Goal: Information Seeking & Learning: Check status

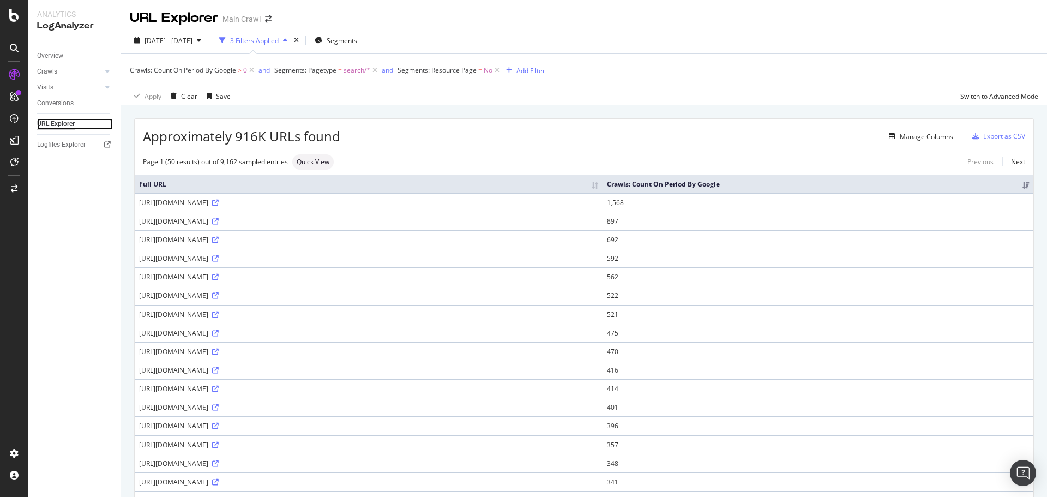
click at [62, 119] on div "URL Explorer" at bounding box center [56, 123] width 38 height 11
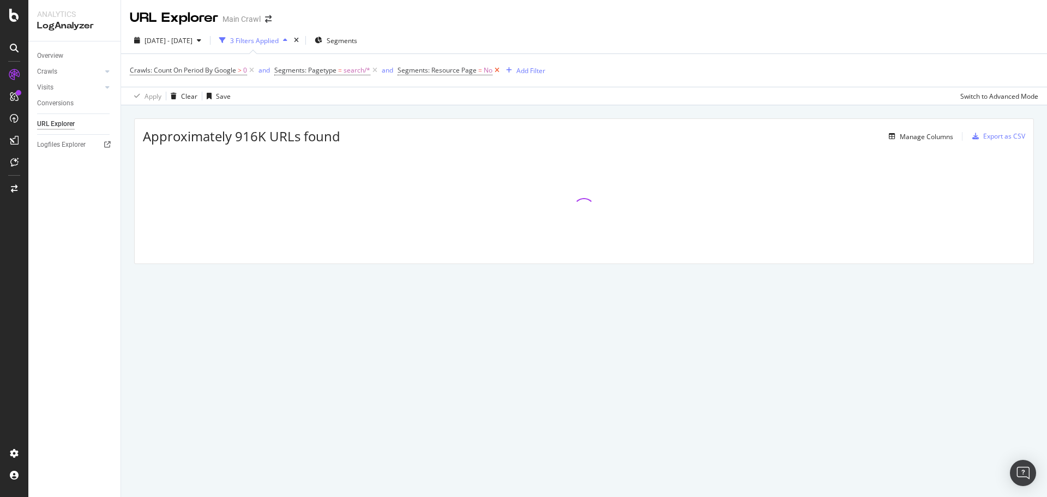
click at [498, 73] on icon at bounding box center [496, 70] width 9 height 11
click at [375, 71] on icon at bounding box center [374, 70] width 9 height 11
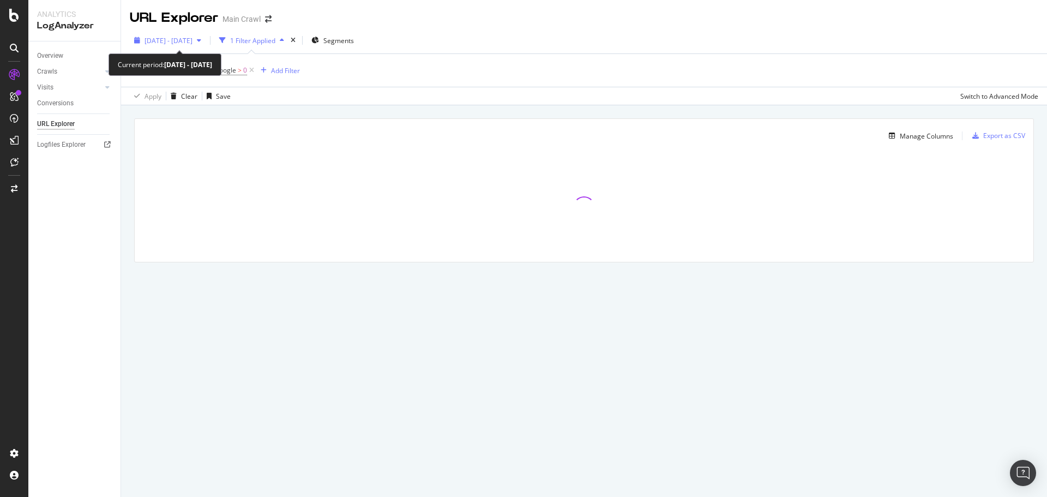
click at [192, 44] on span "2025 Sep. 7th - Oct. 6th" at bounding box center [168, 40] width 48 height 9
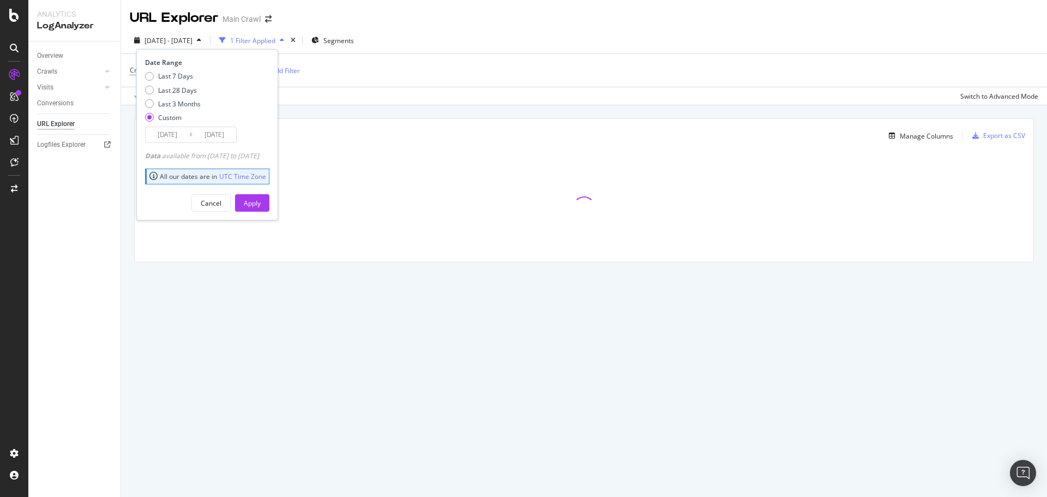
click at [174, 133] on input "2025/09/07" at bounding box center [168, 134] width 44 height 15
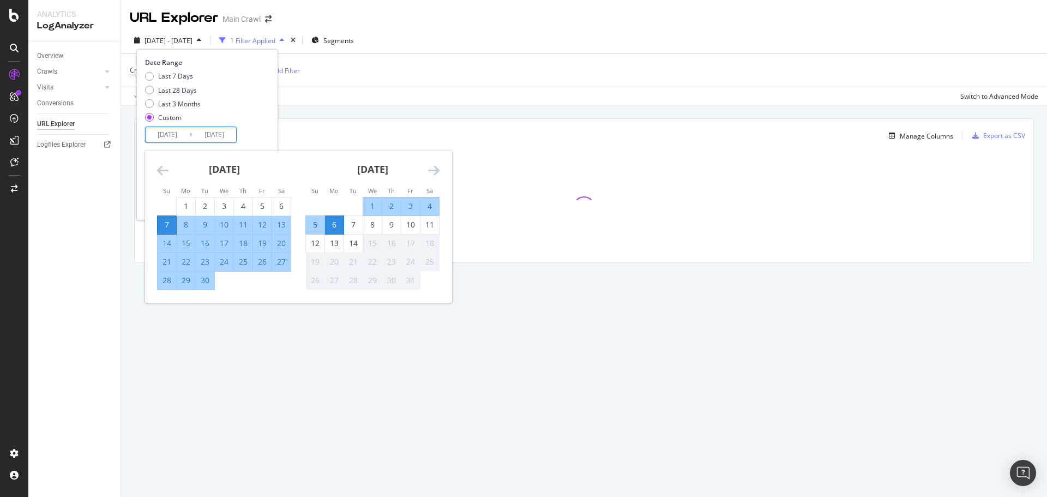
click at [370, 207] on div "1" at bounding box center [372, 206] width 19 height 11
type input "2025/10/01"
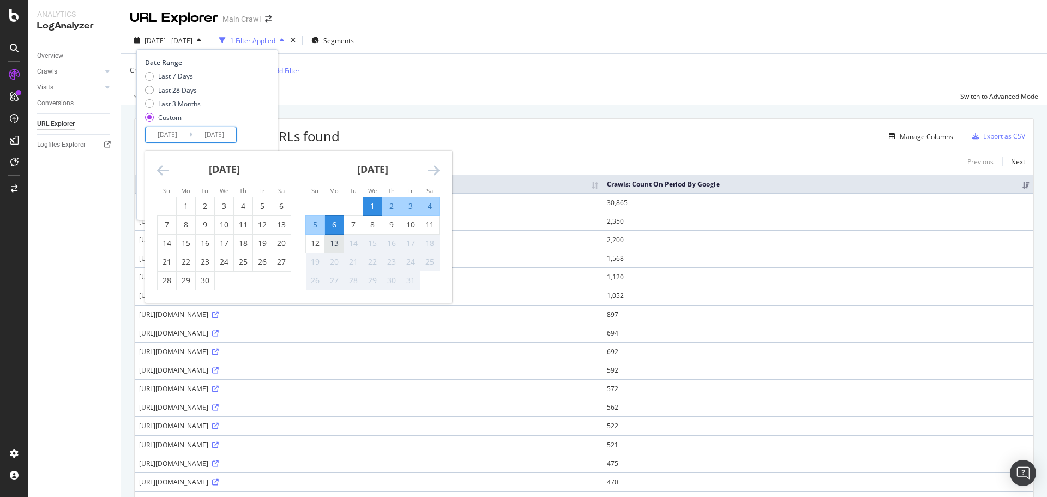
click at [328, 244] on div "13" at bounding box center [334, 243] width 19 height 11
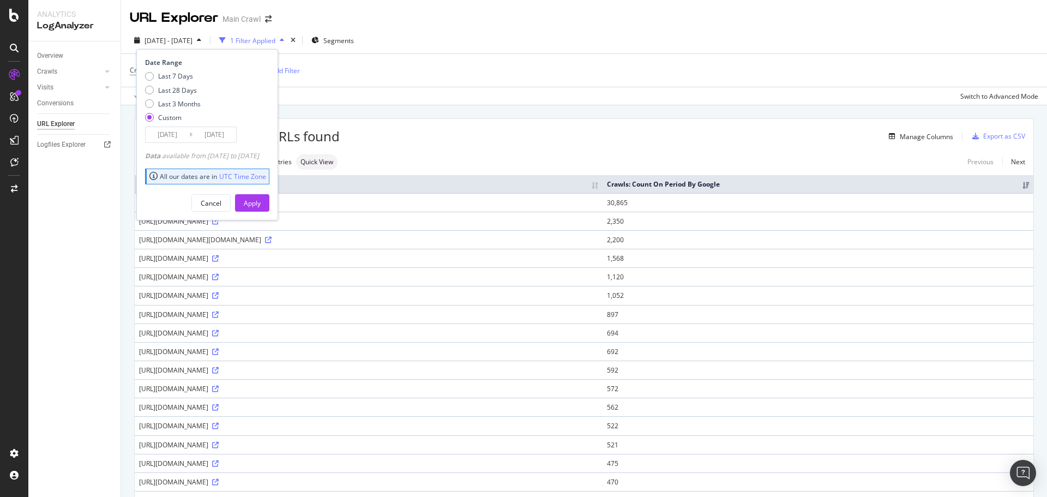
type input "2025/10/13"
click at [261, 201] on div "Apply" at bounding box center [252, 202] width 17 height 9
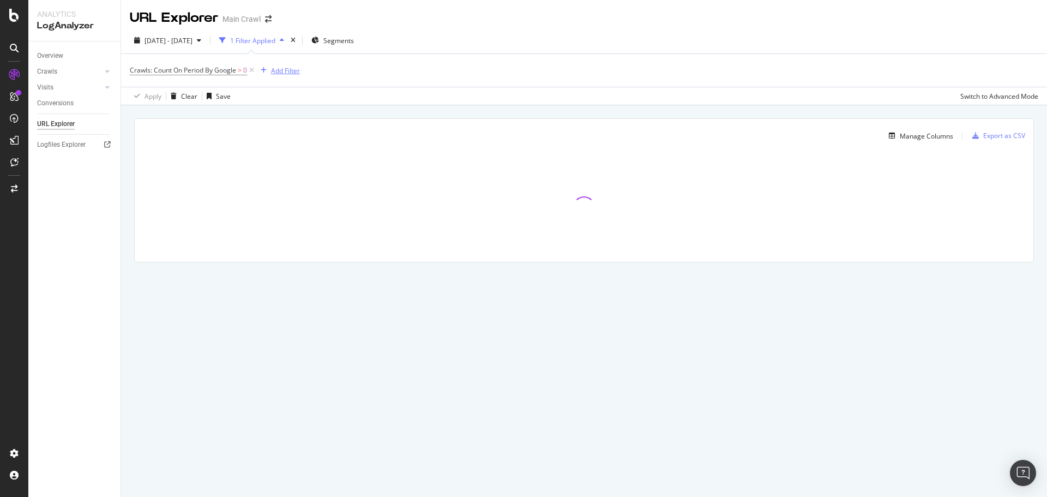
click at [284, 73] on div "Add Filter" at bounding box center [285, 70] width 29 height 9
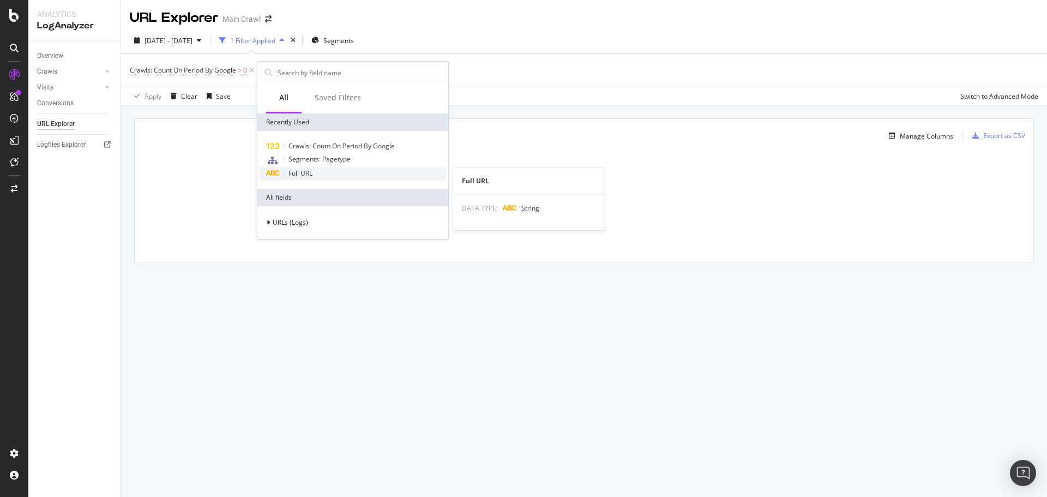
click at [315, 172] on div "Full URL" at bounding box center [353, 173] width 186 height 13
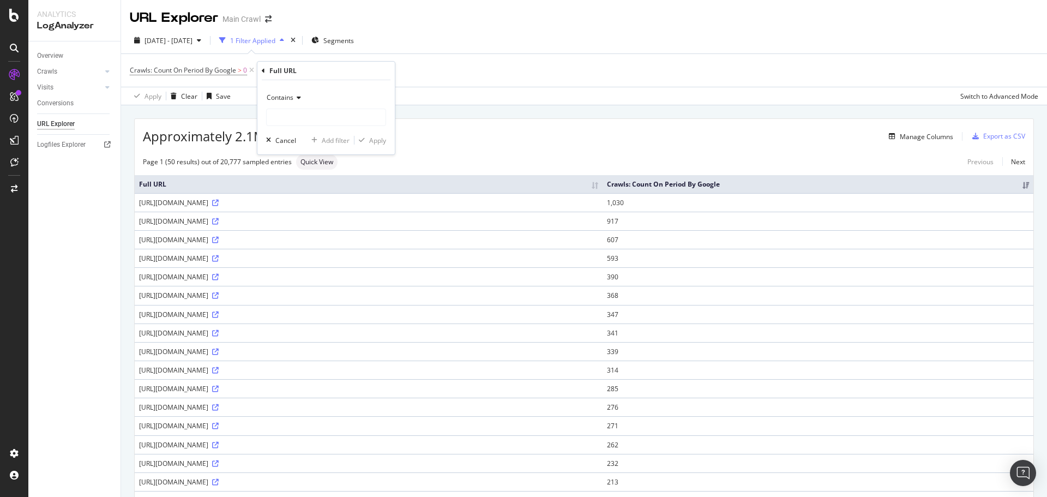
click at [328, 85] on div "Contains Cancel Add filter Apply" at bounding box center [325, 117] width 137 height 74
click at [296, 112] on input "text" at bounding box center [326, 117] width 119 height 17
paste input "/c/pants/f/fbt-wool-wool-blend"
type input "/c/pants/f/fbt-wool-wool-blend"
click at [376, 142] on div "Apply" at bounding box center [377, 140] width 17 height 9
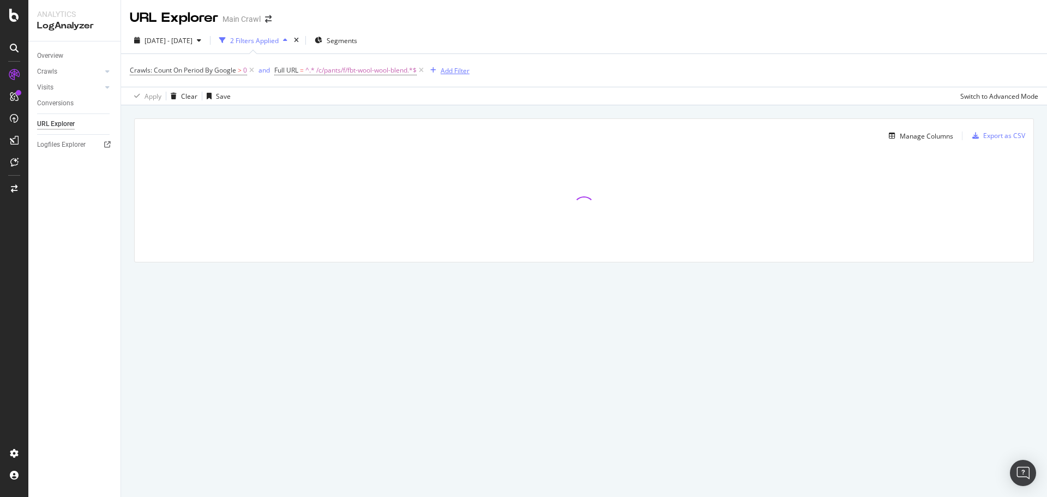
click at [460, 69] on div "Add Filter" at bounding box center [455, 70] width 29 height 9
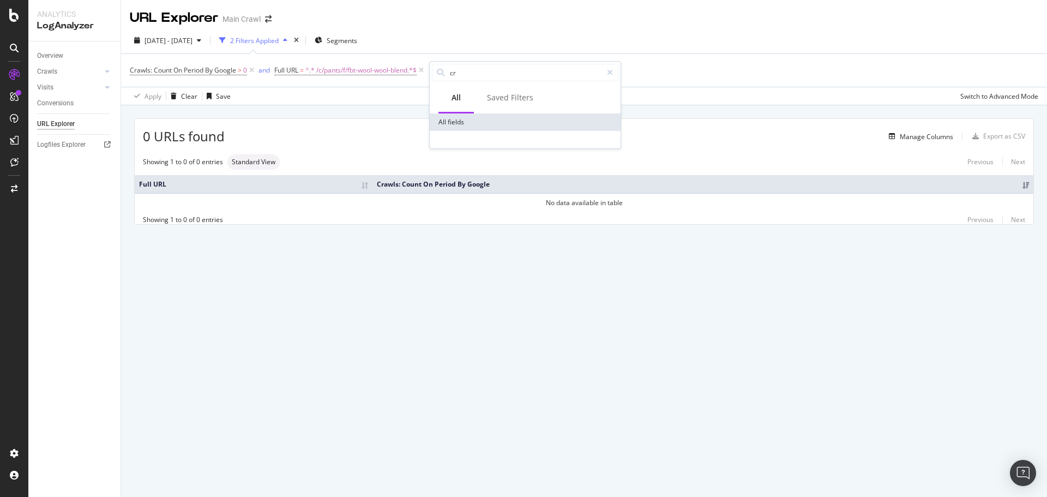
type input "c"
type input "i"
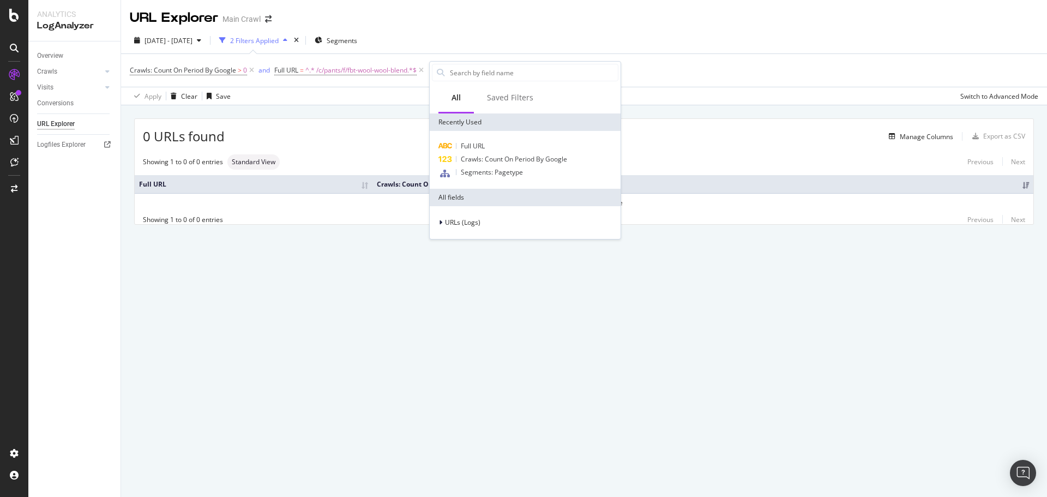
click at [345, 111] on div "0 URLs found Manage Columns Export as CSV Showing 1 to 0 of 0 entries Standard …" at bounding box center [584, 184] width 926 height 158
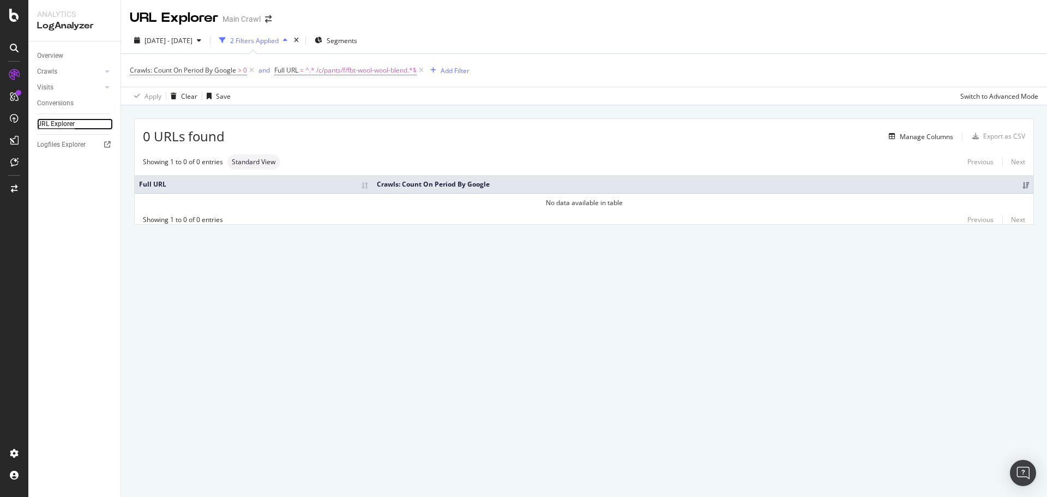
click at [52, 128] on div "URL Explorer" at bounding box center [56, 123] width 38 height 11
click at [332, 71] on span "^.* /c/pants/f/fbt-wool-wool-blend.*$" at bounding box center [360, 70] width 111 height 15
click at [316, 116] on input "/c/pants/f/fbt-wool-wool-blend" at bounding box center [336, 115] width 103 height 17
click at [321, 119] on input "/c/pants/f/fbt-wool-wool-blend" at bounding box center [336, 115] width 103 height 17
click at [316, 115] on input "/c/pants/f/fbt-wool-wool-blend" at bounding box center [336, 115] width 103 height 17
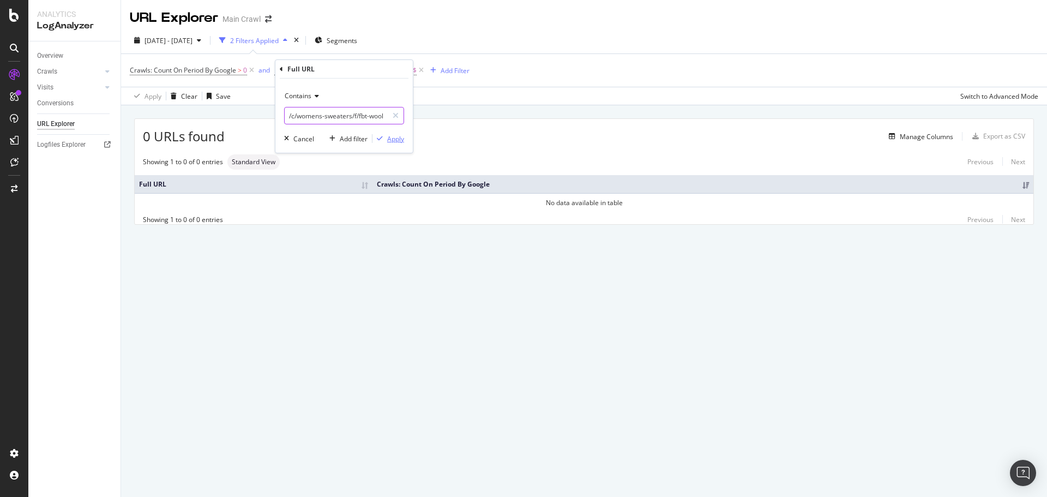
type input "/c/womens-sweaters/f/fbt-wool-wool-blend"
click at [400, 138] on div "Apply" at bounding box center [395, 138] width 17 height 9
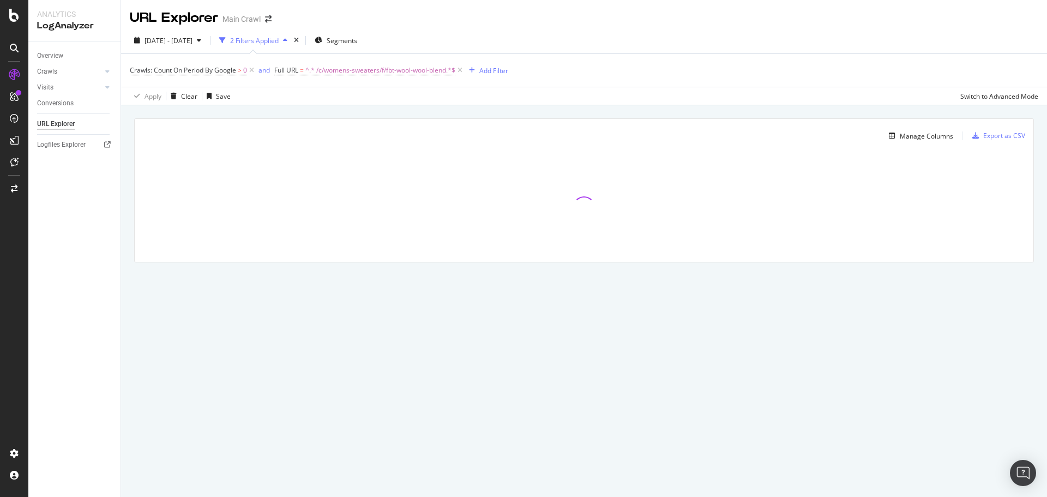
click at [641, 77] on div "Crawls: Count On Period By Google > 0 and Full URL = ^.* /c/womens-sweaters/f/f…" at bounding box center [584, 70] width 908 height 33
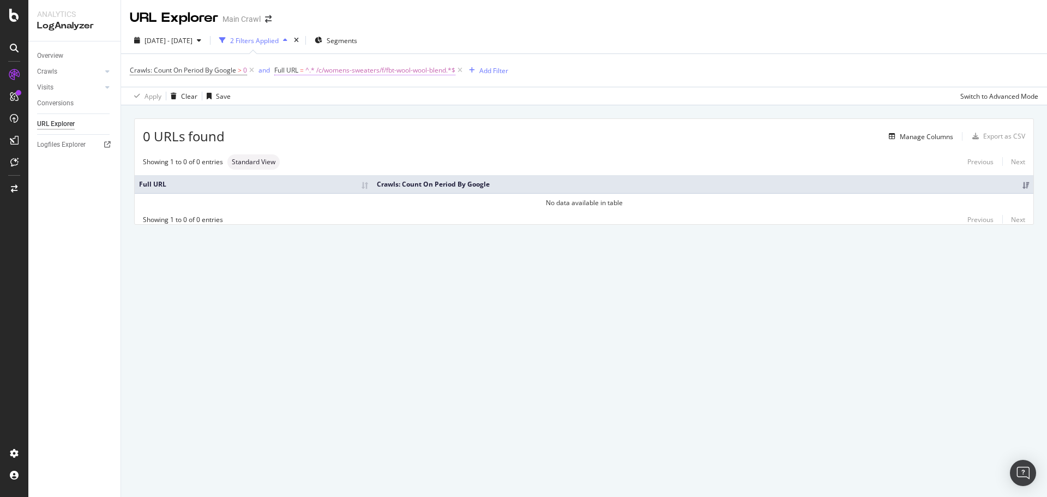
click at [365, 68] on span "^.* /c/womens-sweaters/f/fbt-wool-wool-blend.*$" at bounding box center [380, 70] width 150 height 15
click at [355, 118] on input "/c/womens-sweaters/f/fbt-wool-wool-blend" at bounding box center [336, 115] width 103 height 17
drag, startPoint x: 354, startPoint y: 116, endPoint x: 223, endPoint y: 113, distance: 131.4
click at [225, 115] on body "Analytics LogAnalyzer Overview Crawls Daily Distribution Segments Distribution …" at bounding box center [523, 248] width 1047 height 497
click at [336, 113] on input "/c/womens-sweaters/f/fbt-wool-wool-blend" at bounding box center [336, 115] width 103 height 17
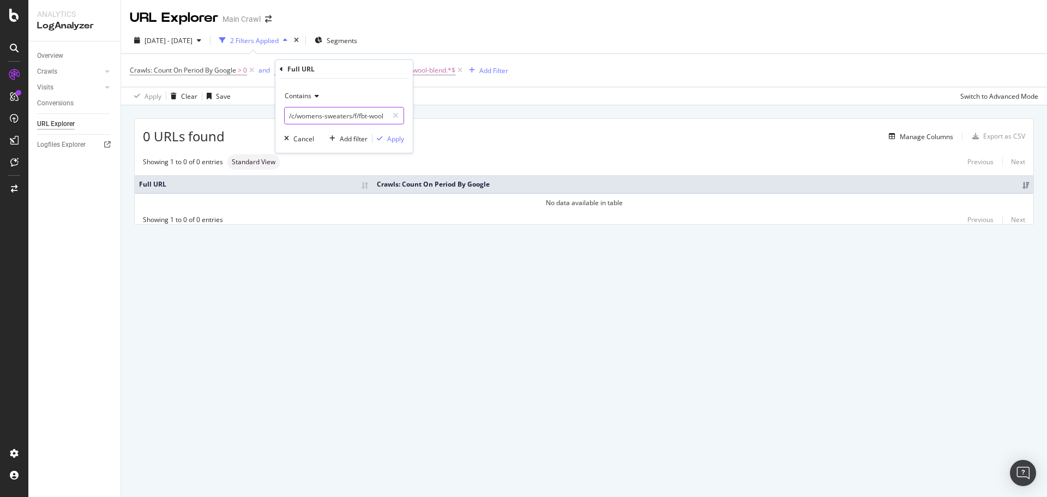
drag, startPoint x: 353, startPoint y: 114, endPoint x: 273, endPoint y: 117, distance: 80.2
click at [273, 117] on body "Analytics LogAnalyzer Overview Crawls Daily Distribution Segments Distribution …" at bounding box center [523, 248] width 1047 height 497
click at [361, 116] on input "/c/womens-sweaters/f/fbt-wool-wool-blend" at bounding box center [336, 115] width 103 height 17
drag, startPoint x: 354, startPoint y: 113, endPoint x: 282, endPoint y: 118, distance: 72.1
click at [282, 118] on div "Contains /c/womens-sweaters/f/fbt-wool-wool-blend Cancel Add filter Apply" at bounding box center [343, 116] width 137 height 74
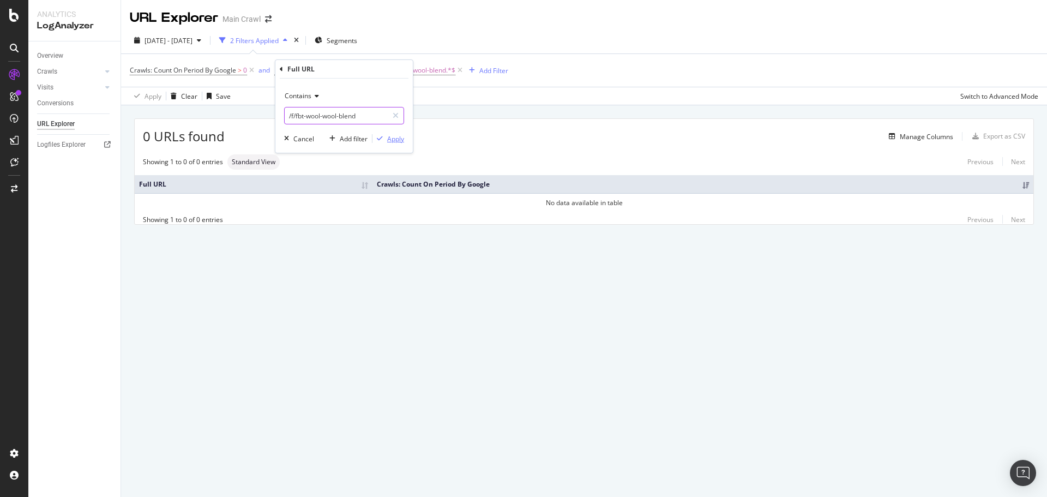
type input "/f/fbt-wool-wool-blend"
click at [403, 140] on div "Apply" at bounding box center [395, 138] width 17 height 9
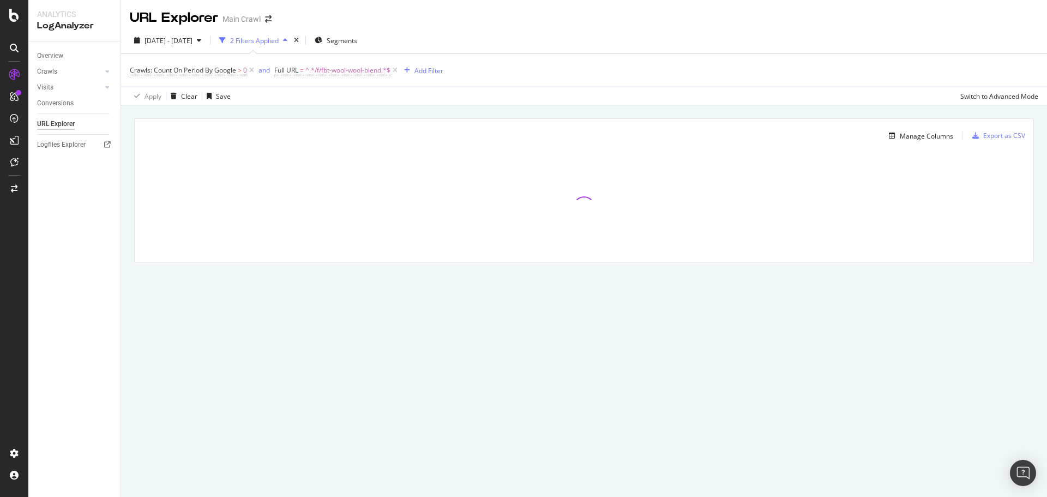
click at [468, 73] on div "Crawls: Count On Period By Google > 0 and Full URL = ^.*/f/fbt-wool-wool-blend.…" at bounding box center [584, 70] width 908 height 33
click at [75, 69] on link "Crawls" at bounding box center [69, 71] width 65 height 11
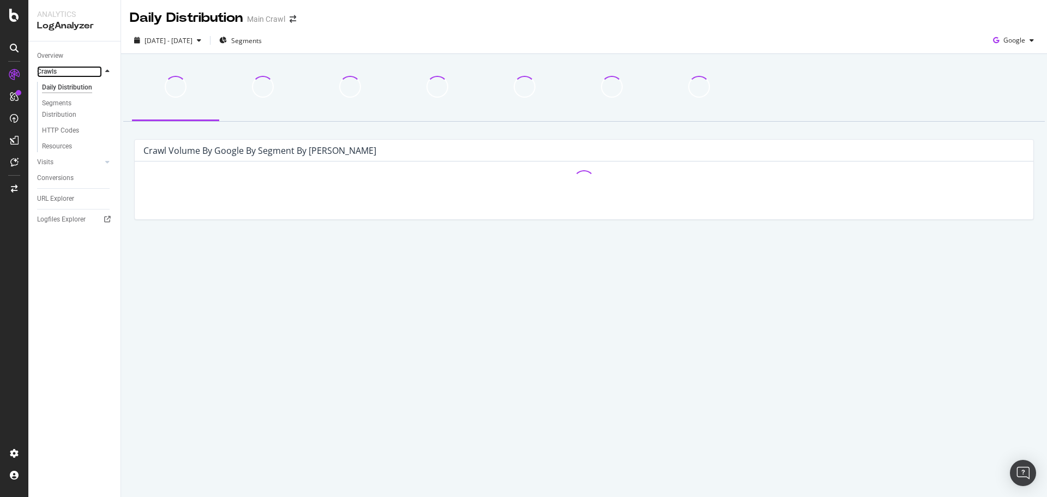
click at [71, 71] on link "Crawls" at bounding box center [69, 71] width 65 height 11
click at [61, 194] on div "URL Explorer" at bounding box center [55, 198] width 37 height 11
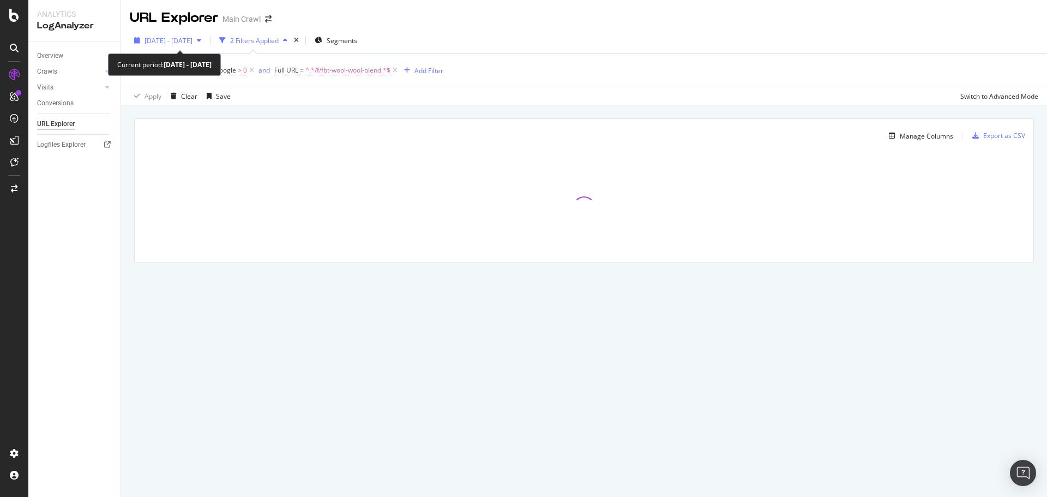
click at [180, 40] on span "2025 Oct. 1st - Oct. 13th" at bounding box center [168, 40] width 48 height 9
click at [576, 54] on div "Crawls: Count On Period By Google > 0 and Full URL = ^.*/f/fbt-wool-wool-blend.…" at bounding box center [584, 70] width 908 height 33
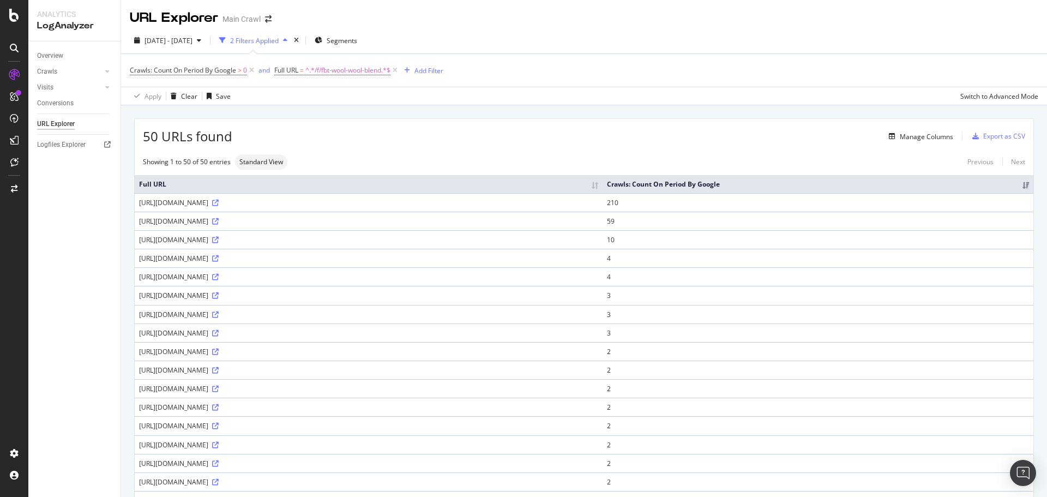
drag, startPoint x: 292, startPoint y: 216, endPoint x: 180, endPoint y: 223, distance: 111.4
click at [186, 220] on div "https://www.rei.com/c/womens-sweaters/f/fbt-wool-wool-blend" at bounding box center [368, 220] width 459 height 9
click at [180, 223] on div "https://www.rei.com/c/womens-sweaters/f/fbt-wool-wool-blend" at bounding box center [368, 220] width 459 height 9
